Goal: Complete application form

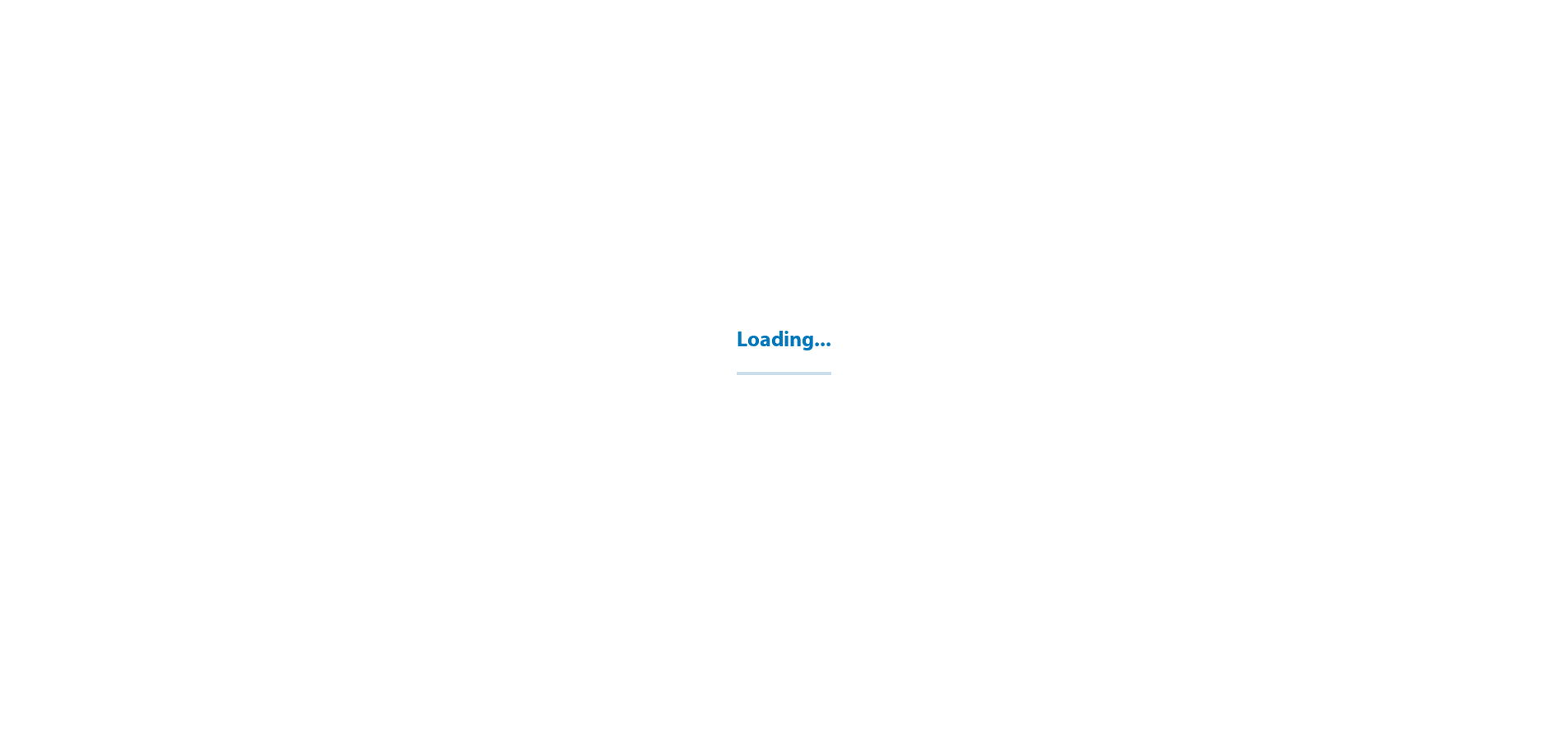
select select "**"
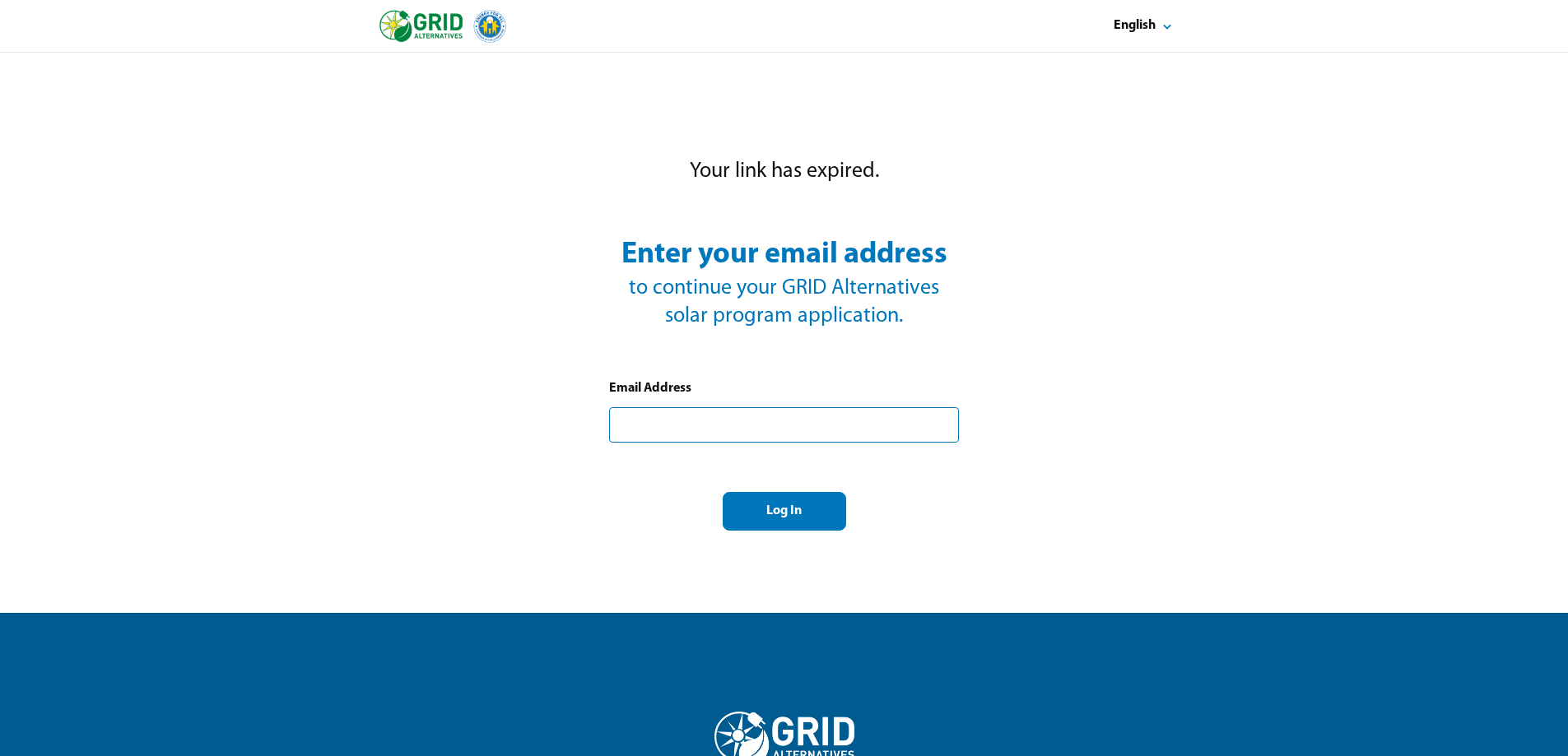
click at [631, 424] on input "text" at bounding box center [784, 425] width 350 height 35
type input "**********"
click at [764, 508] on div "Log In" at bounding box center [784, 512] width 96 height 18
